Goal: Task Accomplishment & Management: Manage account settings

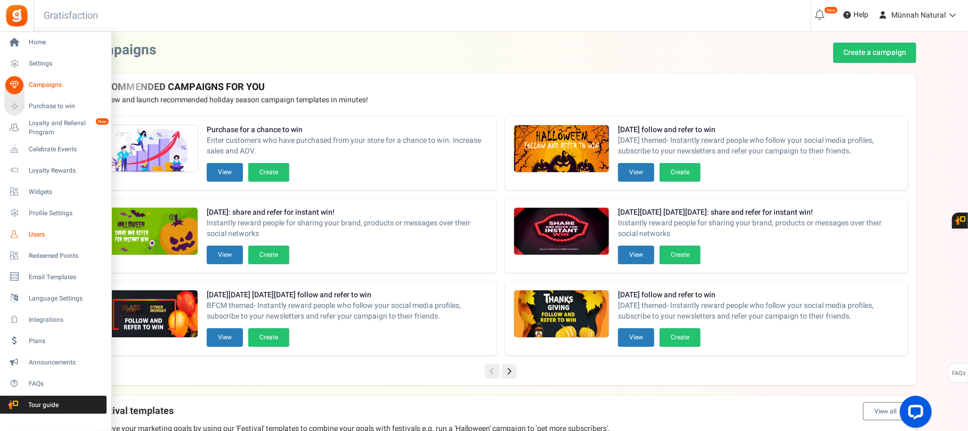
click at [32, 237] on span "Users" at bounding box center [66, 234] width 75 height 9
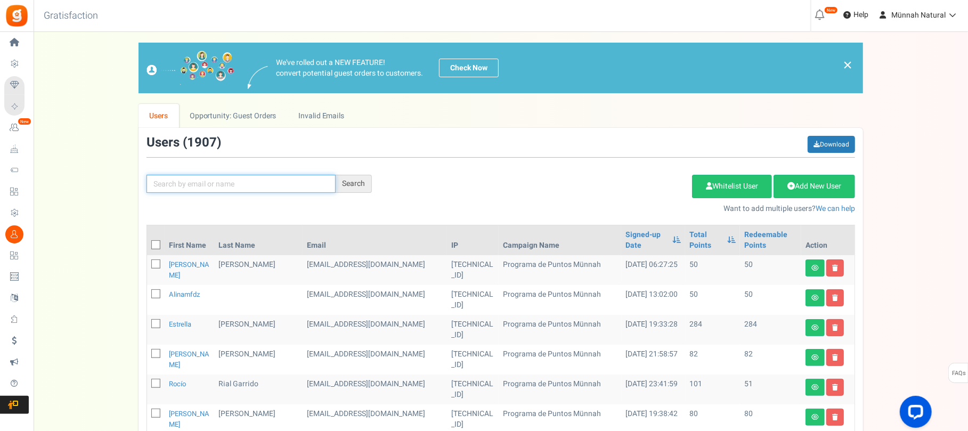
click at [222, 181] on input "text" at bounding box center [240, 184] width 189 height 18
type input "[PERSON_NAME]"
click at [341, 178] on div "Search" at bounding box center [353, 184] width 36 height 18
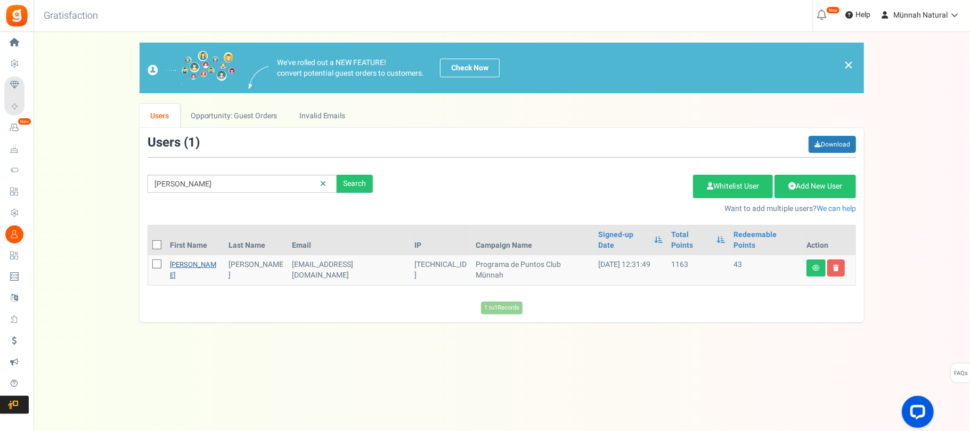
click at [191, 259] on link "[PERSON_NAME]" at bounding box center [193, 269] width 46 height 21
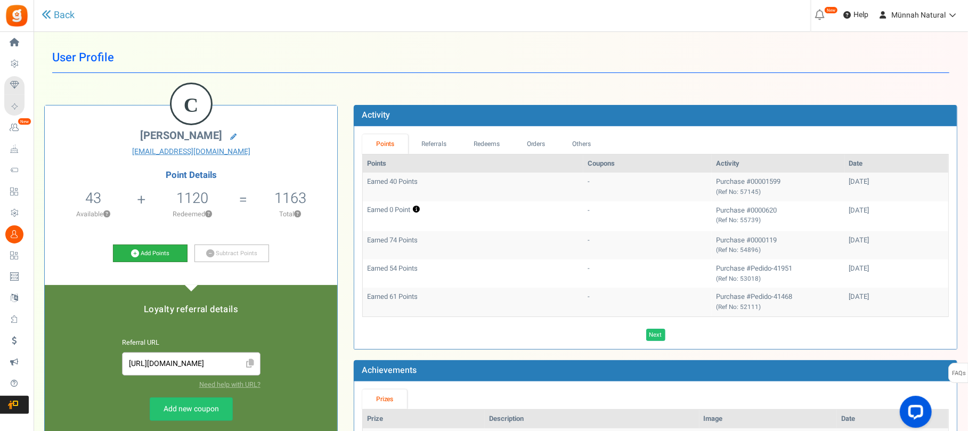
click at [158, 260] on link "Add Points" at bounding box center [150, 253] width 75 height 18
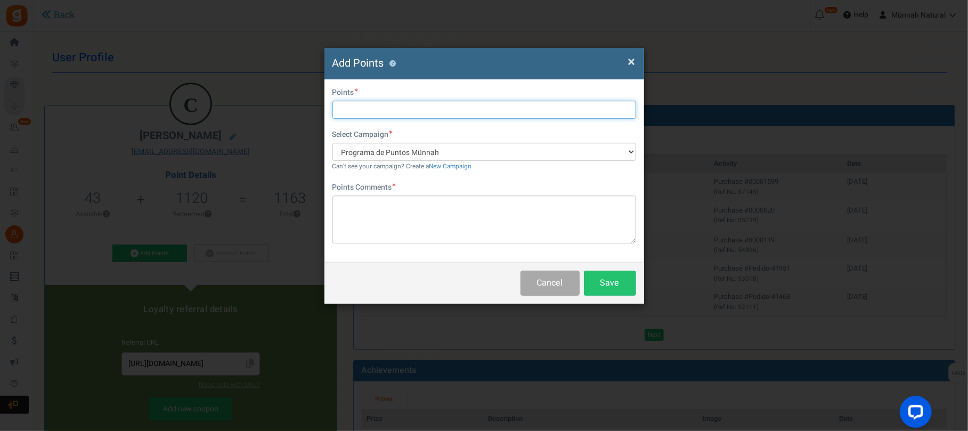
click at [354, 113] on input "text" at bounding box center [484, 110] width 304 height 18
type input "29"
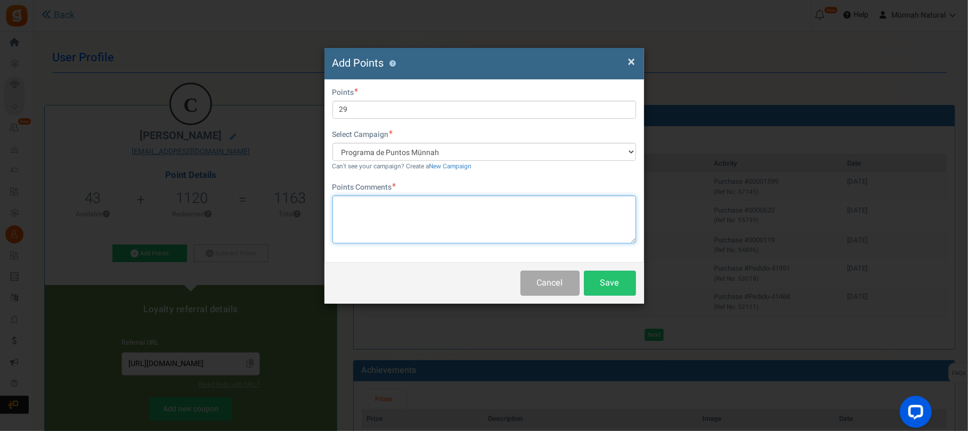
click at [421, 218] on textarea at bounding box center [484, 219] width 304 height 48
type textarea "Programa retorno de envases (8+3 envases 20+9 puntos)"
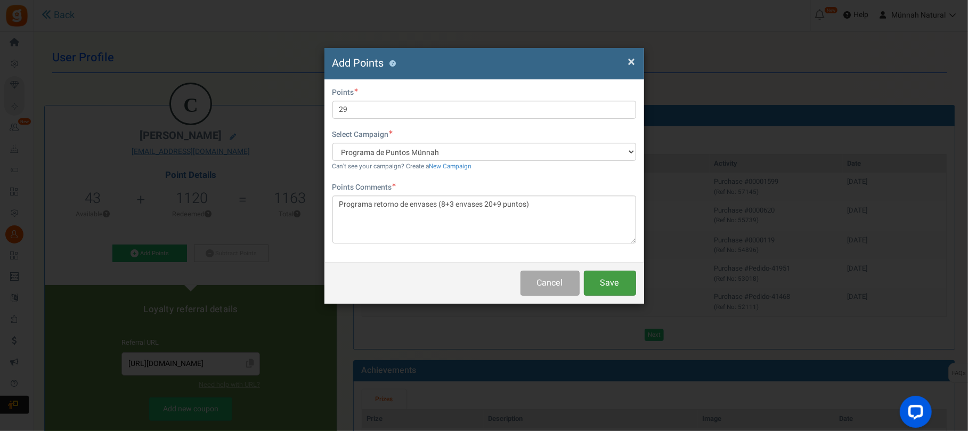
drag, startPoint x: 603, startPoint y: 284, endPoint x: 601, endPoint y: 300, distance: 16.6
click at [600, 288] on button "Save" at bounding box center [610, 283] width 52 height 25
